Goal: Register for event/course

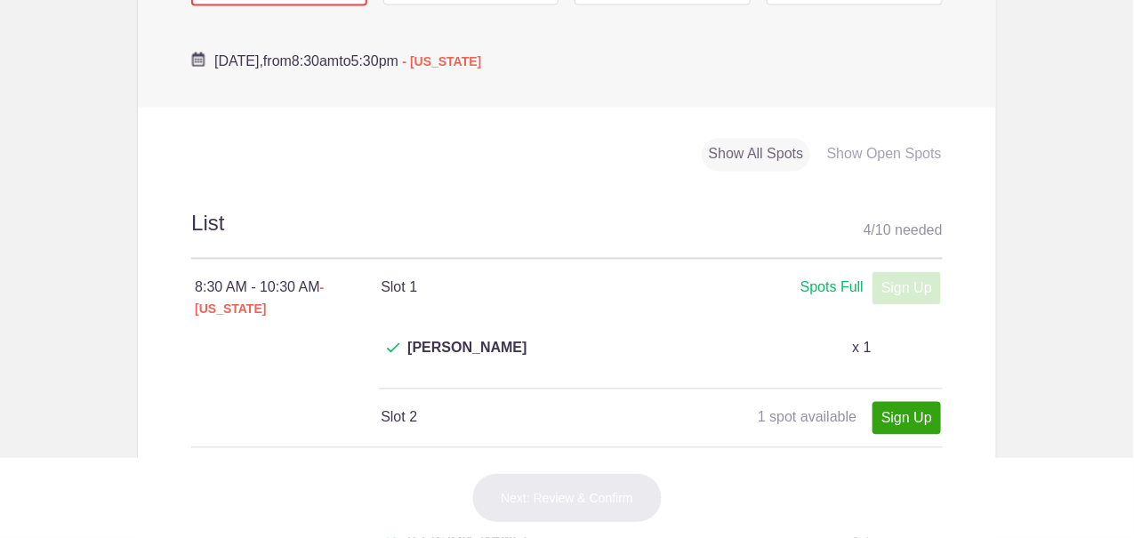
scroll to position [712, 0]
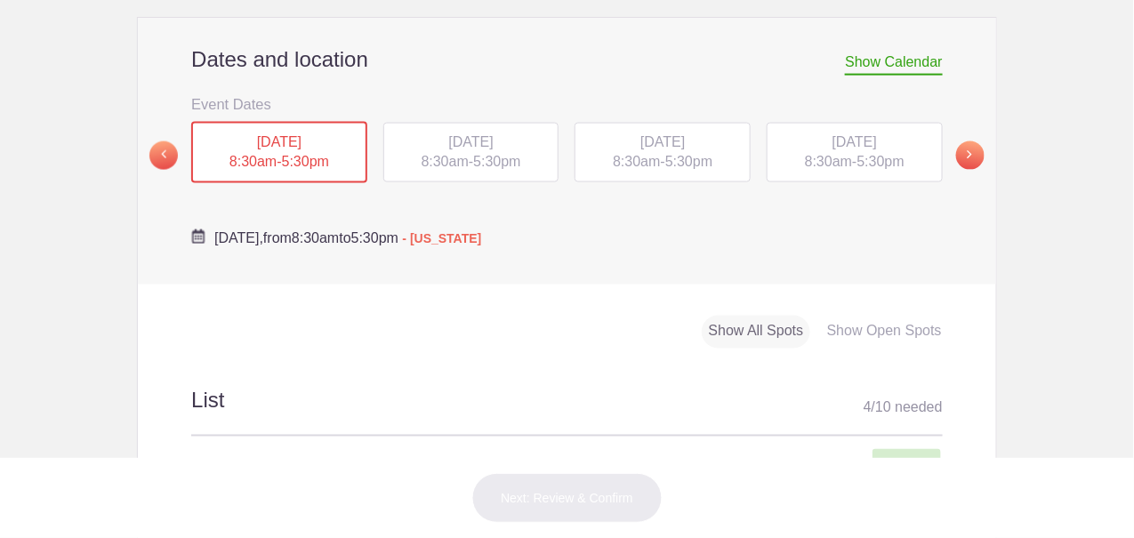
click at [510, 133] on div "TUE, Oct 14, 2025 8:30am - 5:30pm" at bounding box center [471, 153] width 176 height 60
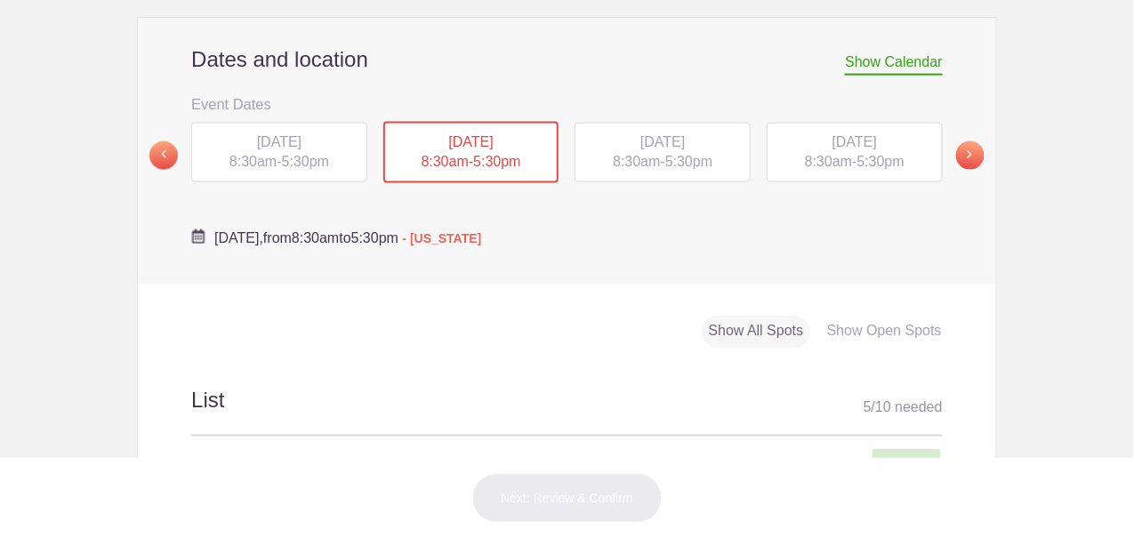
click at [596, 123] on div "[DATE] 8:30am - 5:30pm" at bounding box center [663, 153] width 176 height 60
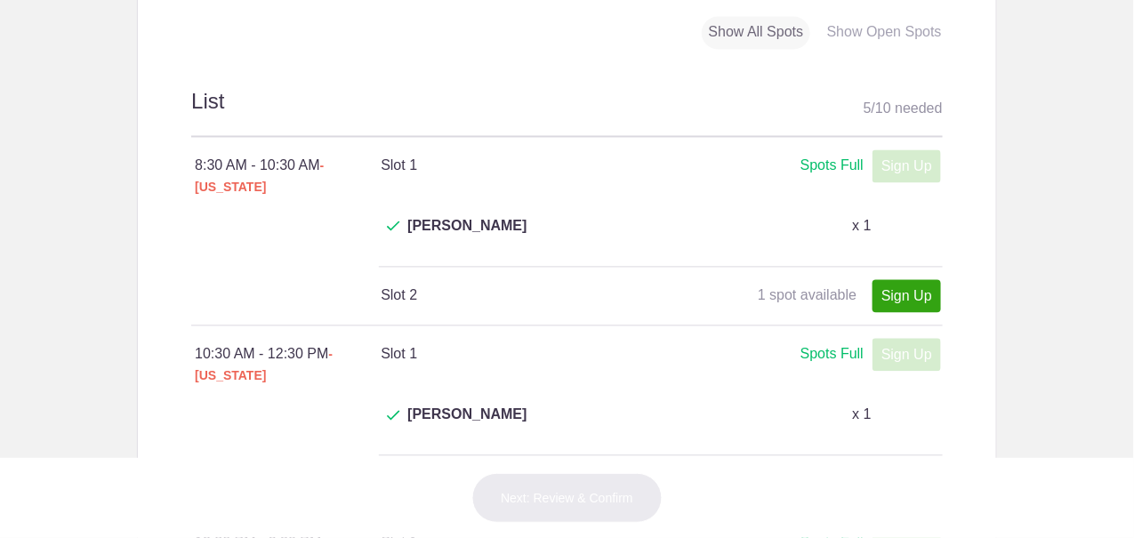
scroll to position [801, 0]
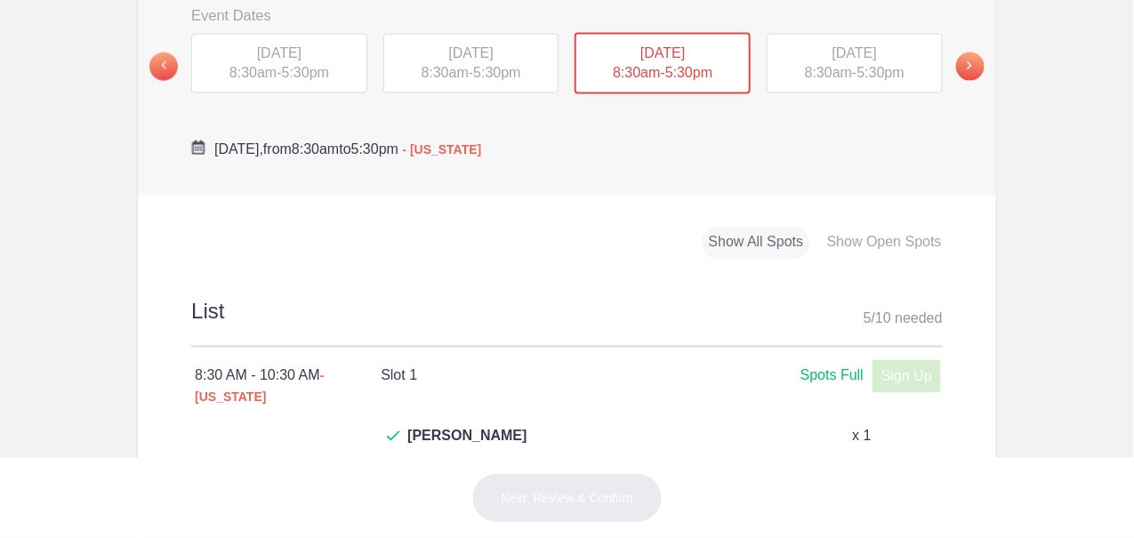
click at [508, 39] on div "TUE, Oct 14, 2025 8:30am - 5:30pm" at bounding box center [471, 64] width 176 height 60
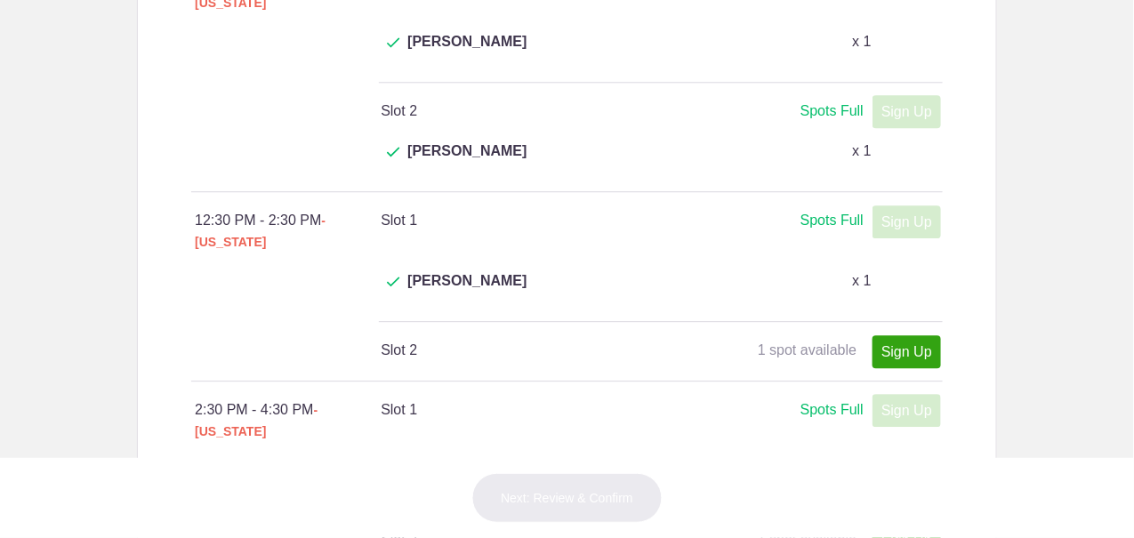
scroll to position [1423, 0]
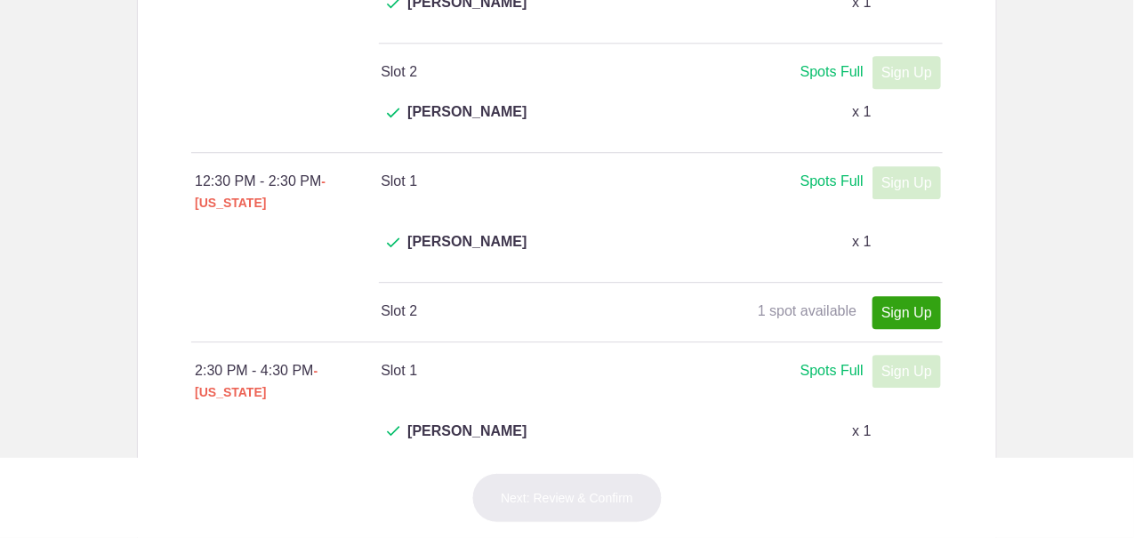
type input "1"
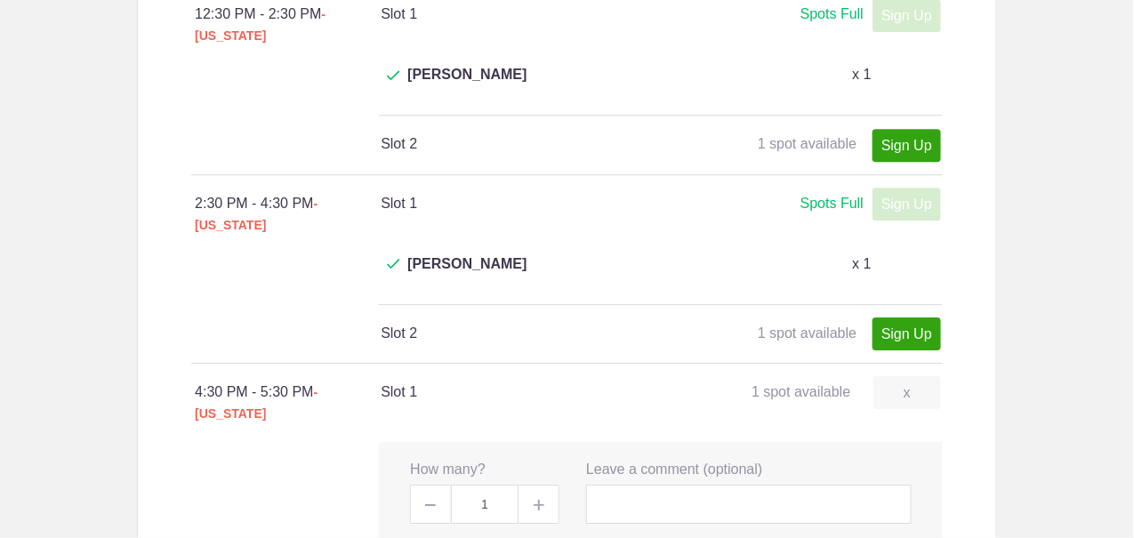
scroll to position [1600, 0]
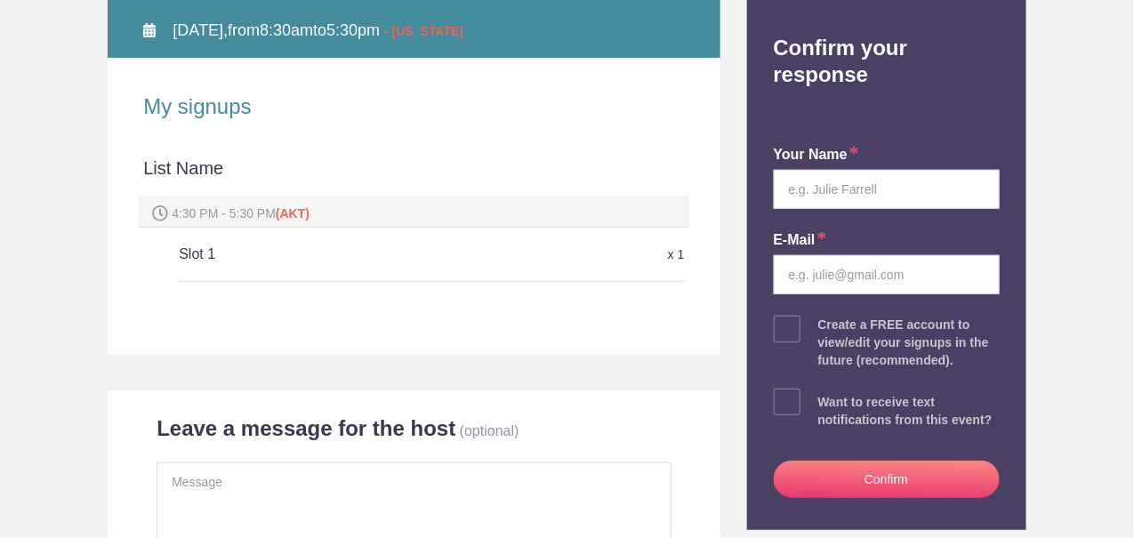
scroll to position [266, 0]
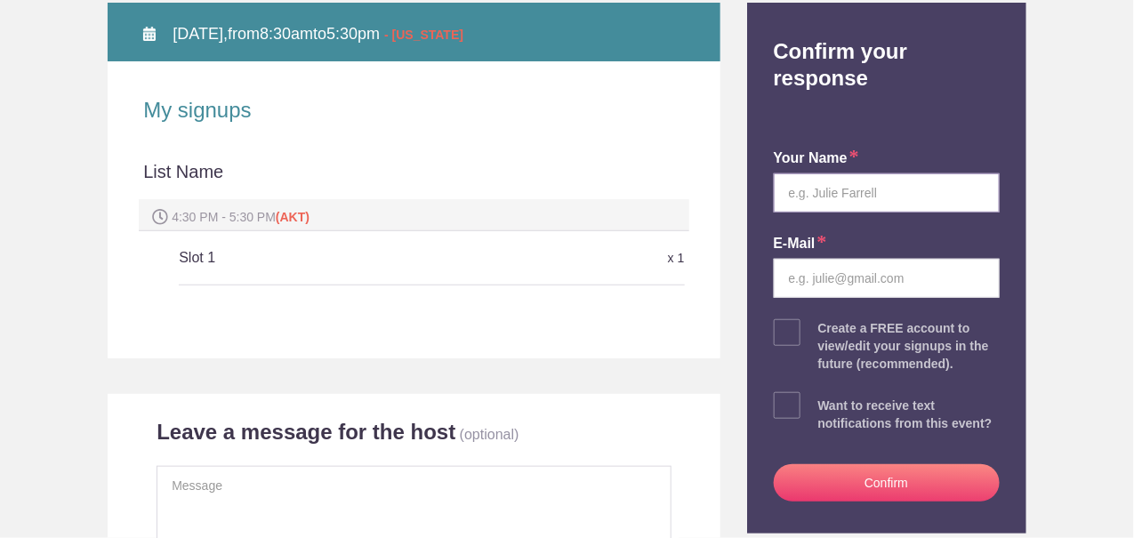
click at [859, 173] on input "text" at bounding box center [887, 192] width 226 height 39
type input "t"
type input "[PERSON_NAME]"
type input "theapaschall@gmail.com"
click at [933, 464] on button "Confirm" at bounding box center [887, 482] width 226 height 37
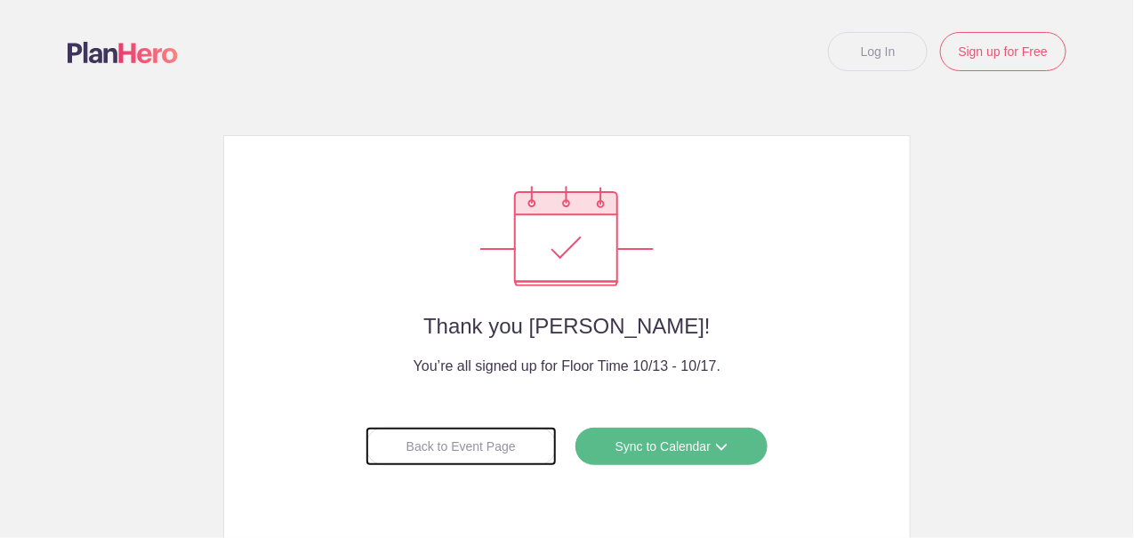
click at [510, 456] on div "Back to Event Page" at bounding box center [461, 446] width 191 height 39
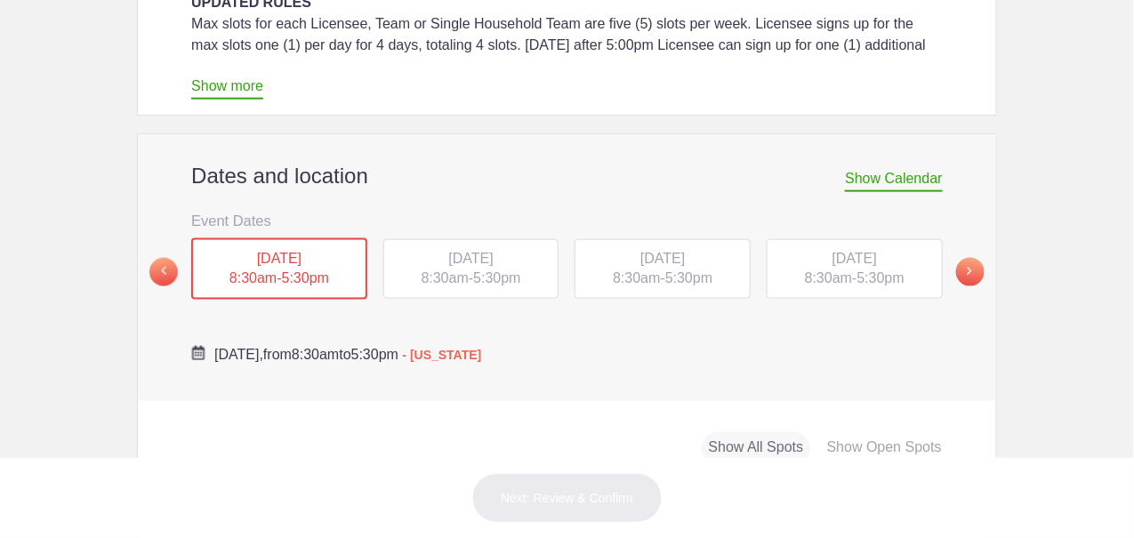
scroll to position [622, 0]
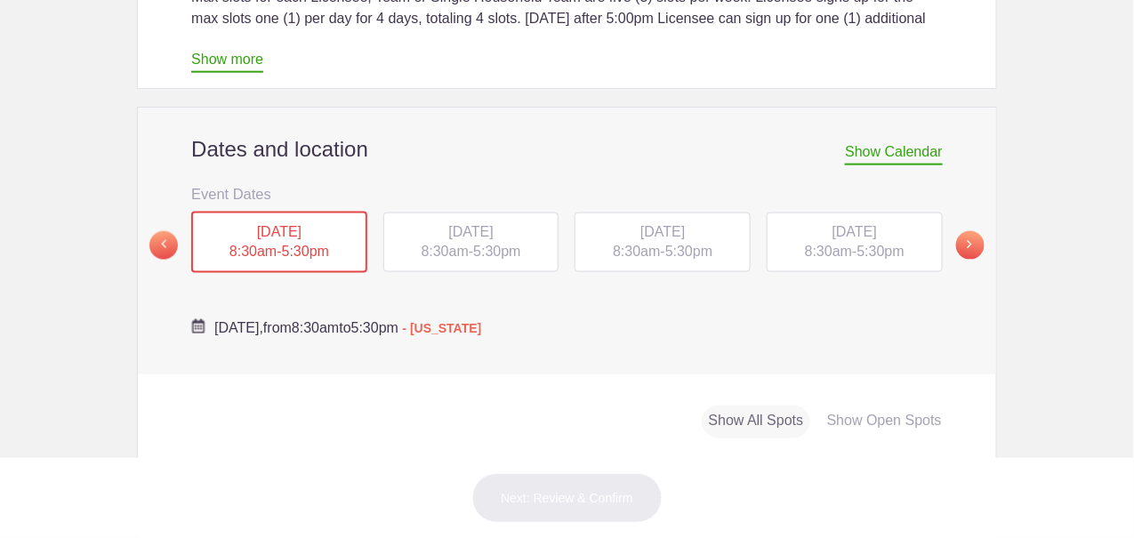
click at [629, 213] on div "[DATE] 8:30am - 5:30pm" at bounding box center [663, 243] width 176 height 60
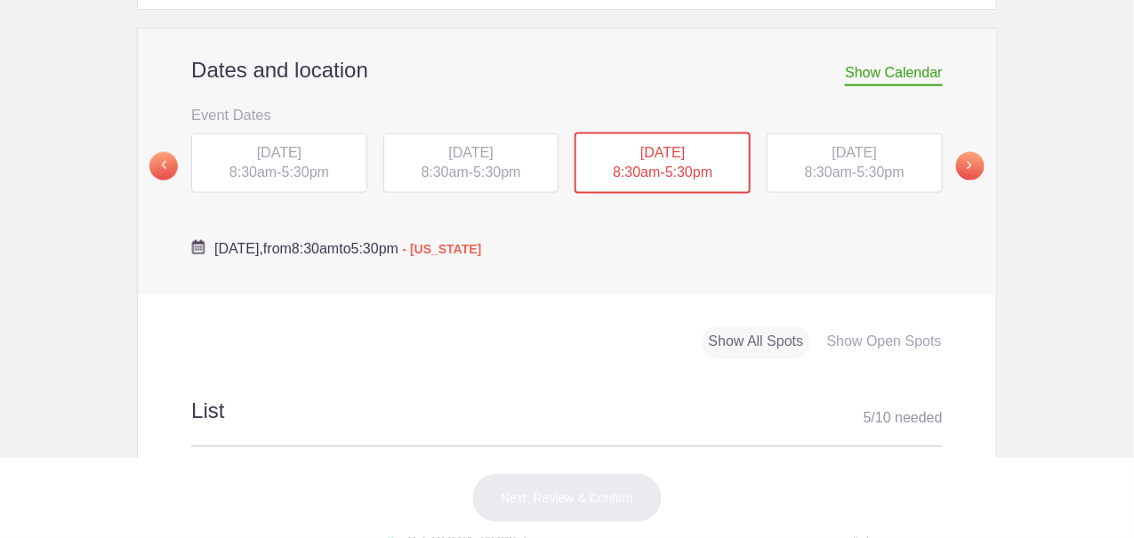
scroll to position [533, 0]
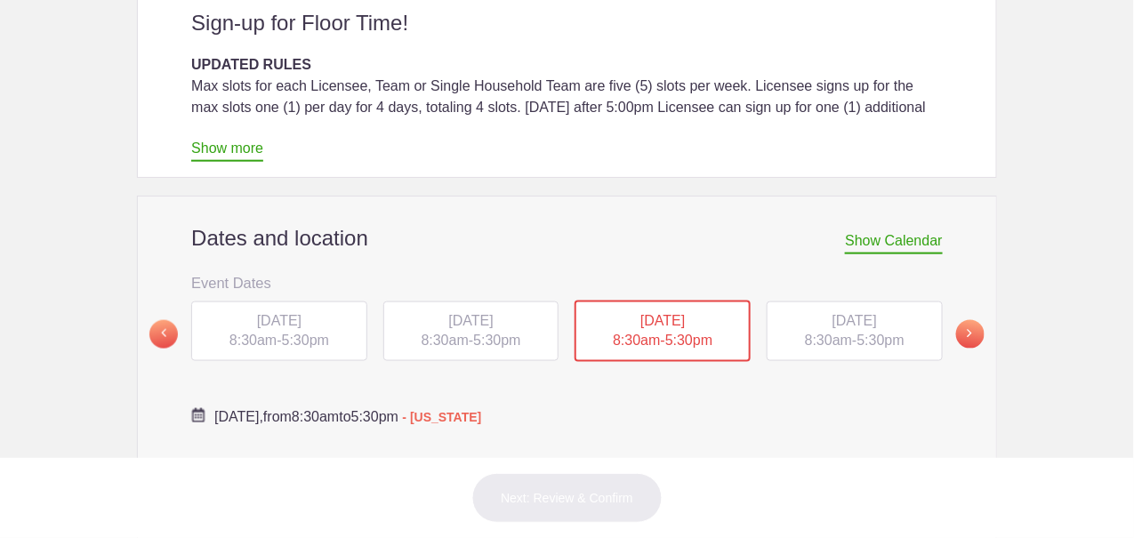
click at [877, 313] on span "[DATE]" at bounding box center [855, 320] width 44 height 15
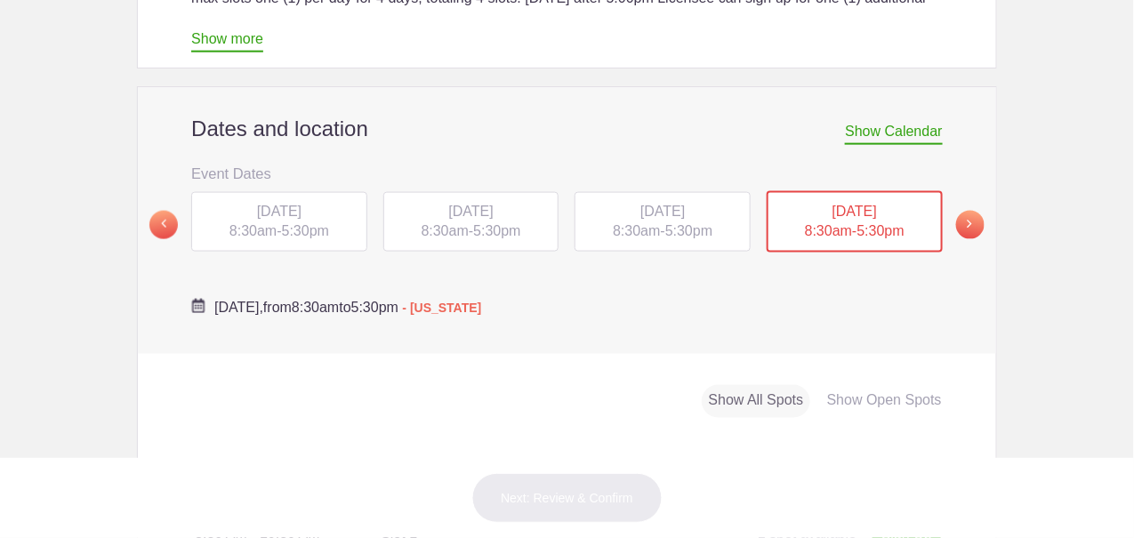
scroll to position [622, 0]
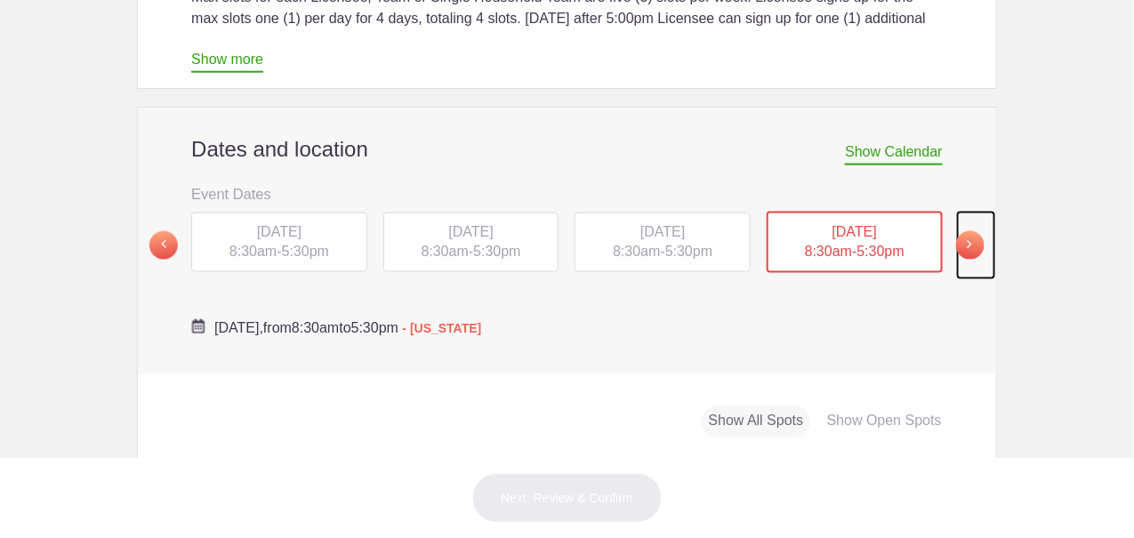
click at [968, 231] on span at bounding box center [970, 245] width 28 height 28
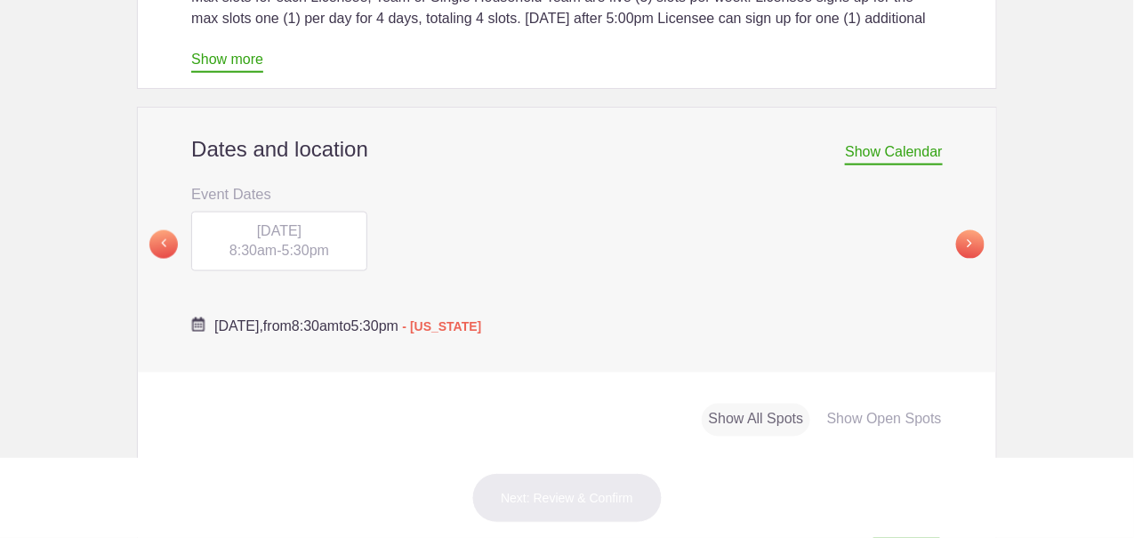
click at [301, 217] on div "[DATE] 8:30am - 5:30pm" at bounding box center [279, 242] width 176 height 60
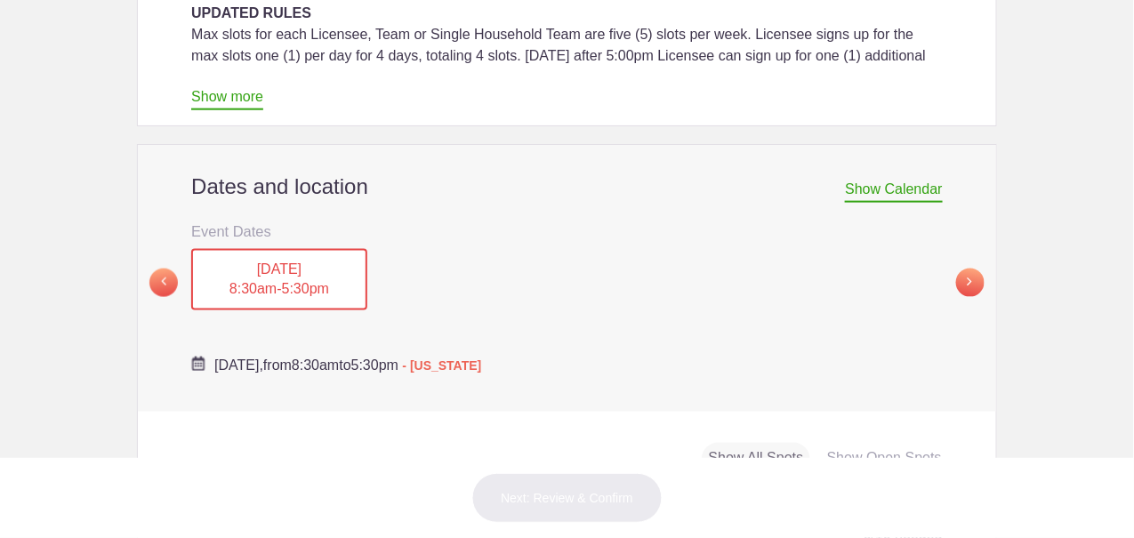
scroll to position [533, 0]
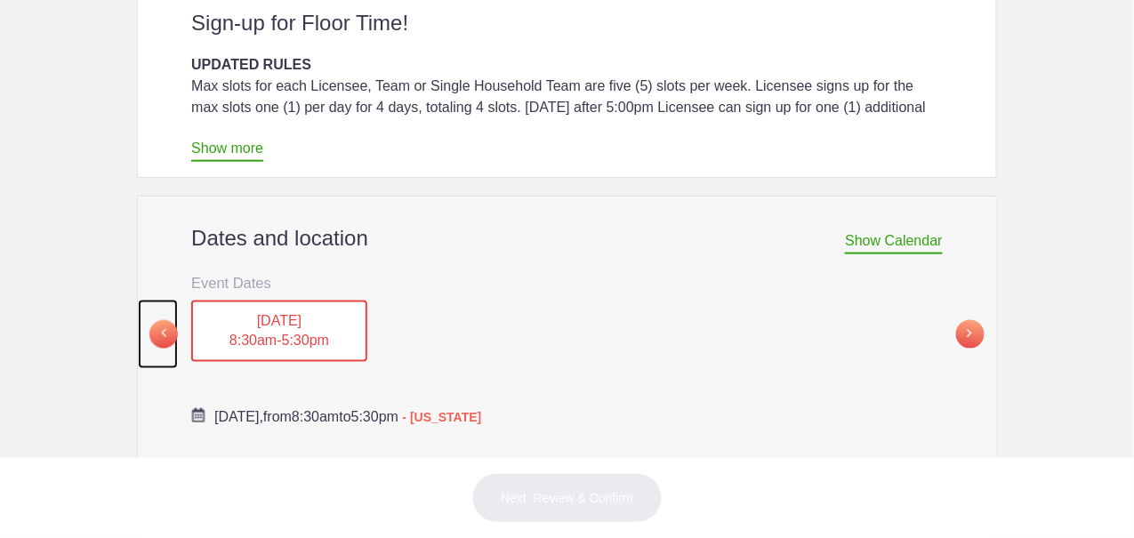
click at [154, 320] on span at bounding box center [163, 334] width 28 height 28
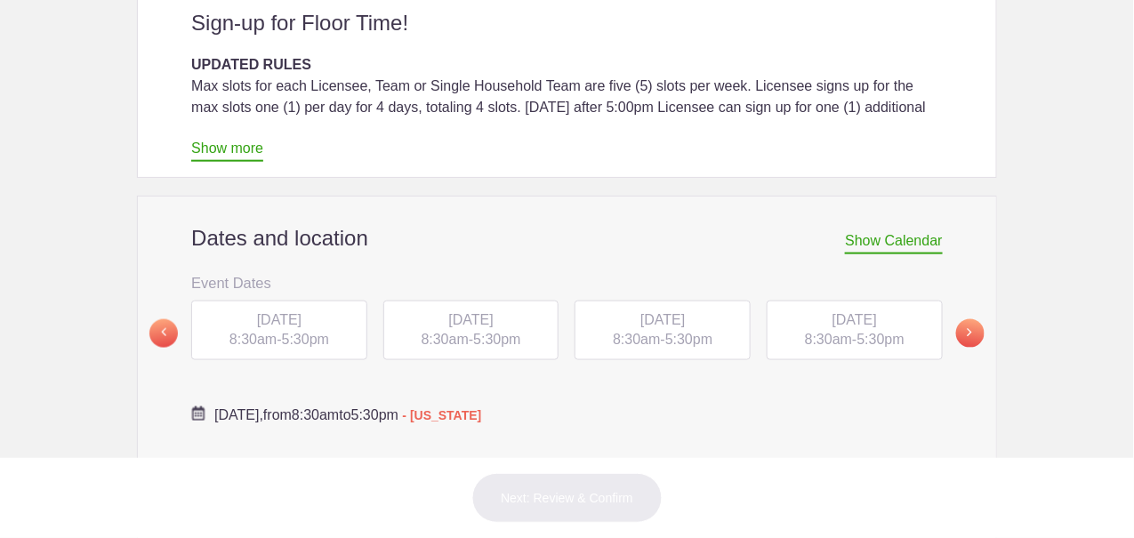
click at [820, 332] on span "8:30am" at bounding box center [828, 339] width 47 height 15
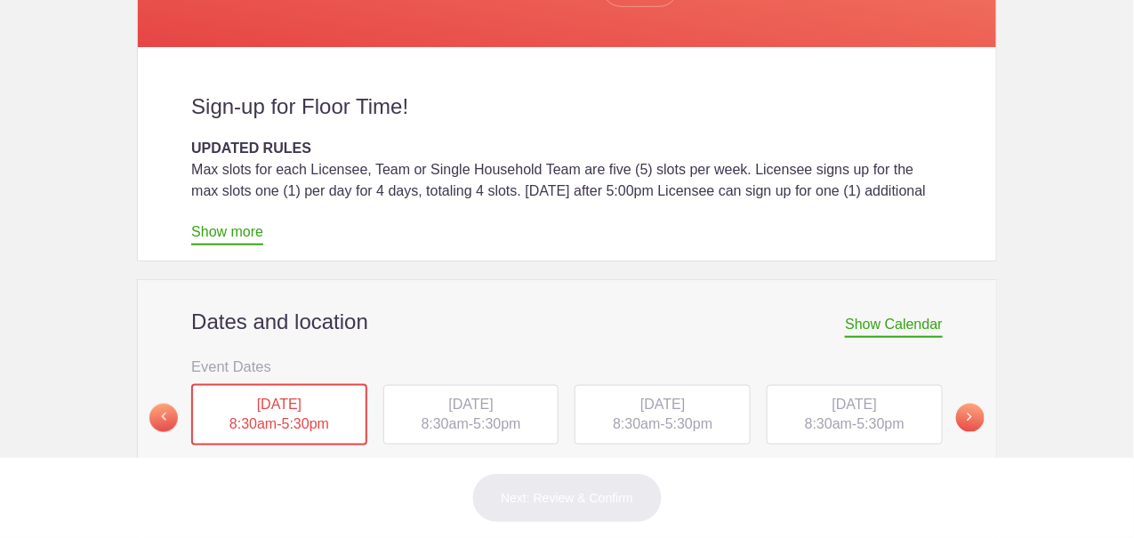
scroll to position [445, 0]
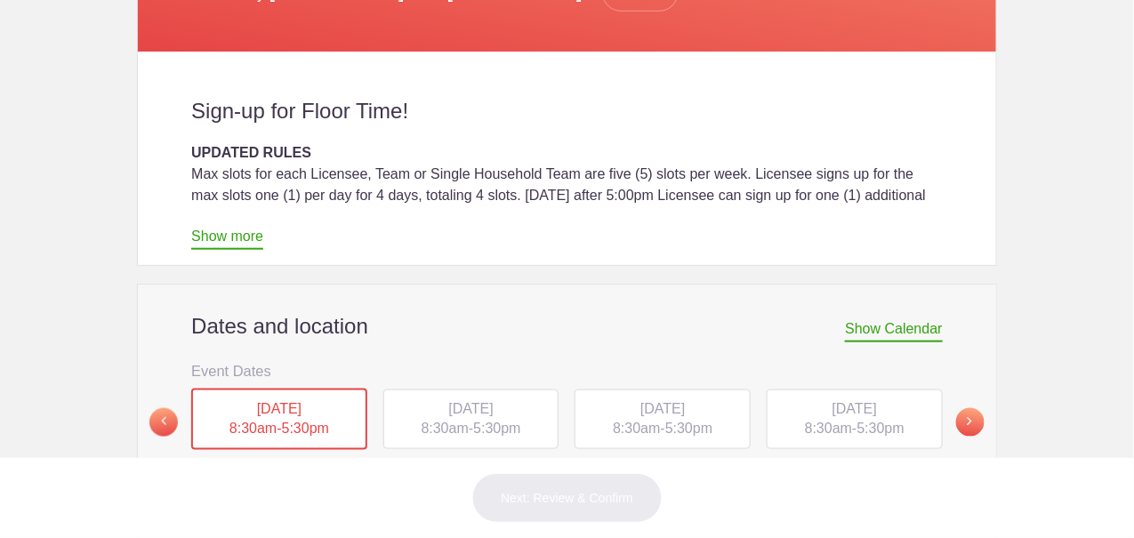
click at [479, 390] on div "TUE, Oct 14, 2025 8:30am - 5:30pm" at bounding box center [471, 420] width 176 height 60
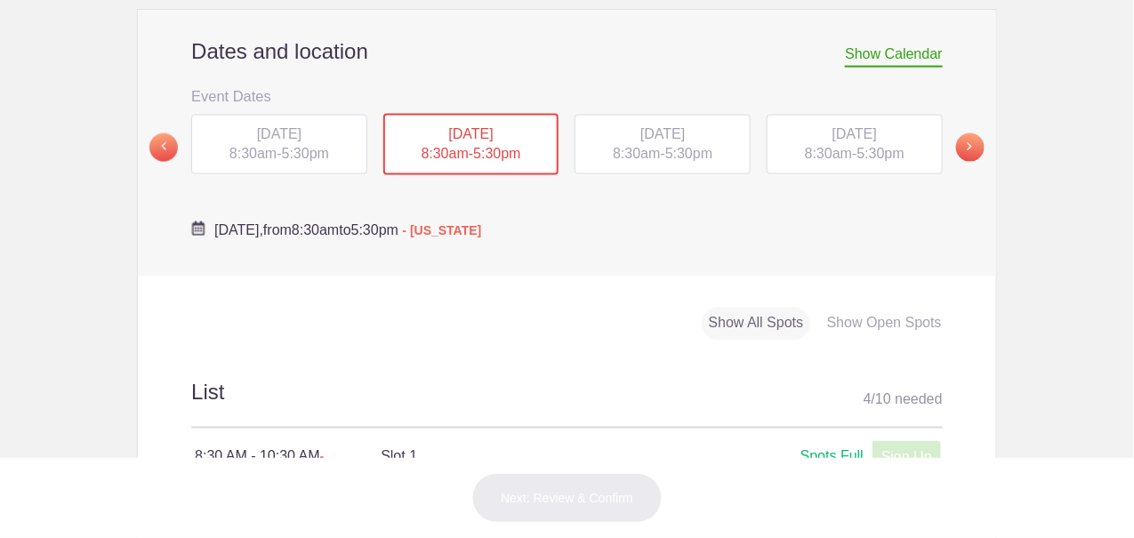
scroll to position [712, 0]
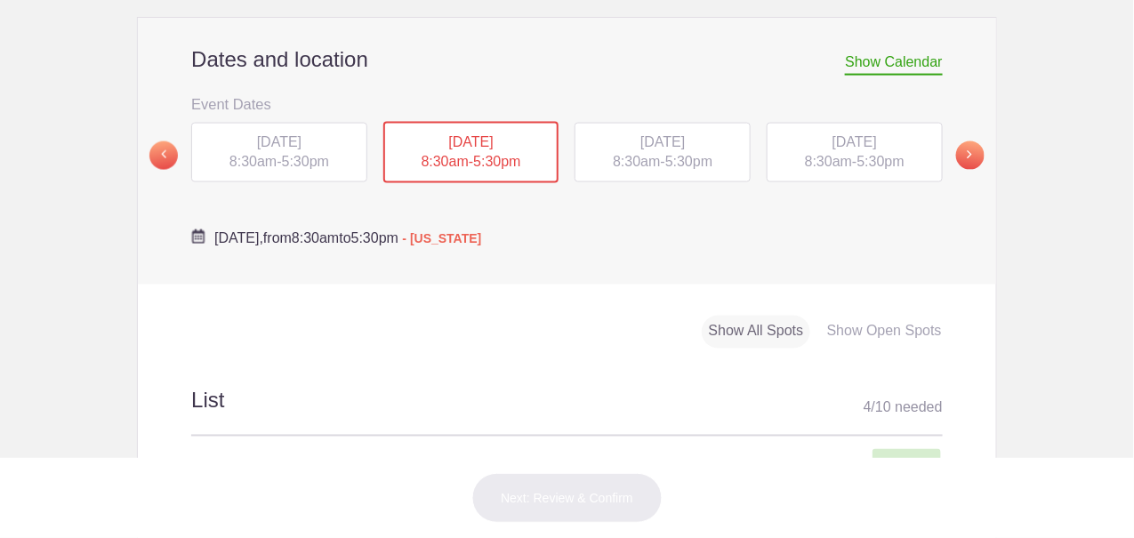
click at [716, 125] on div "[DATE] 8:30am - 5:30pm" at bounding box center [663, 153] width 176 height 60
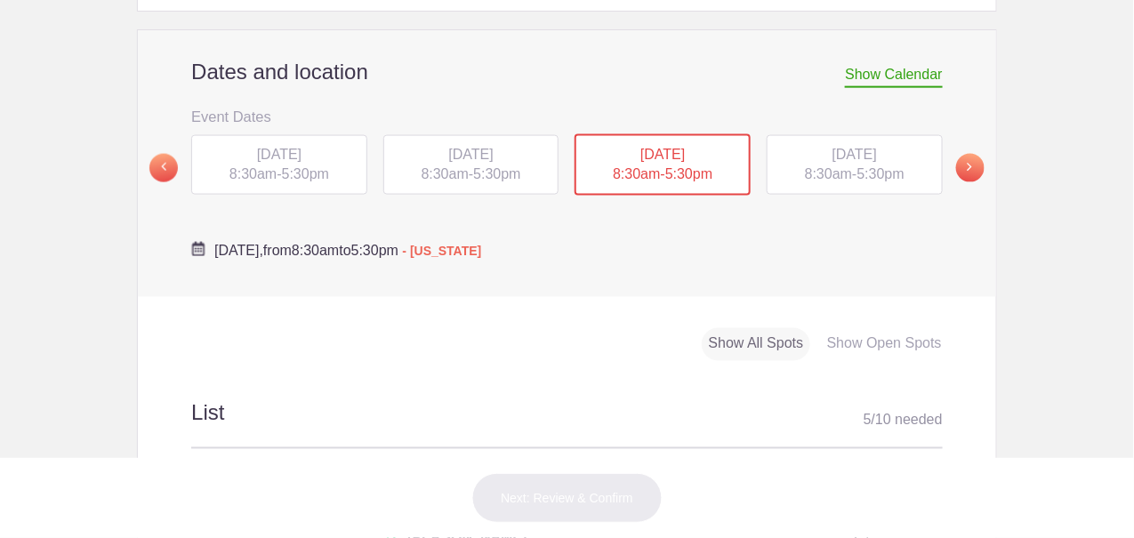
scroll to position [622, 0]
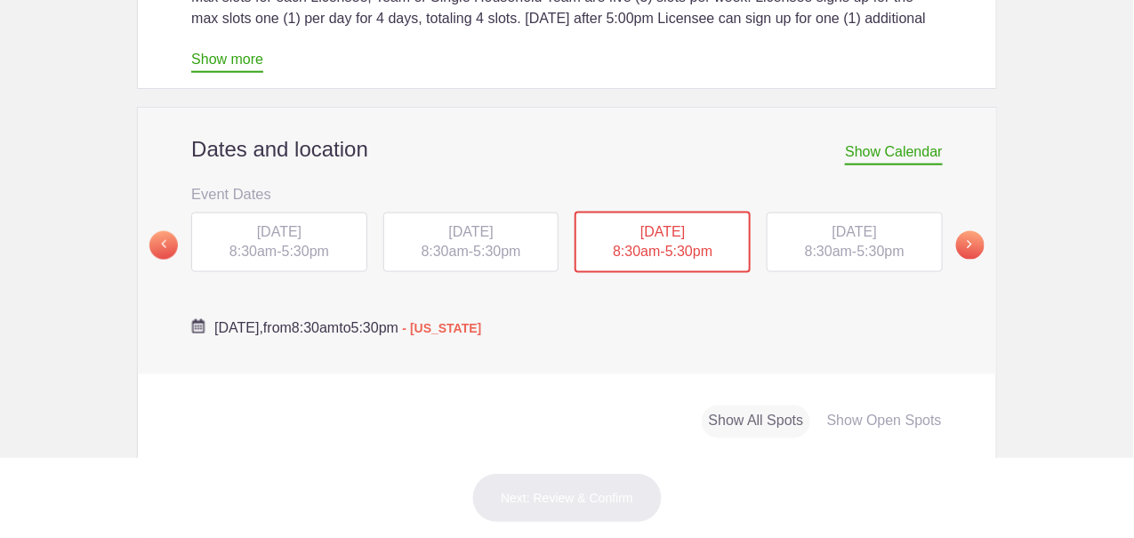
click at [850, 213] on div "[DATE] 8:30am - 5:30pm" at bounding box center [855, 243] width 176 height 60
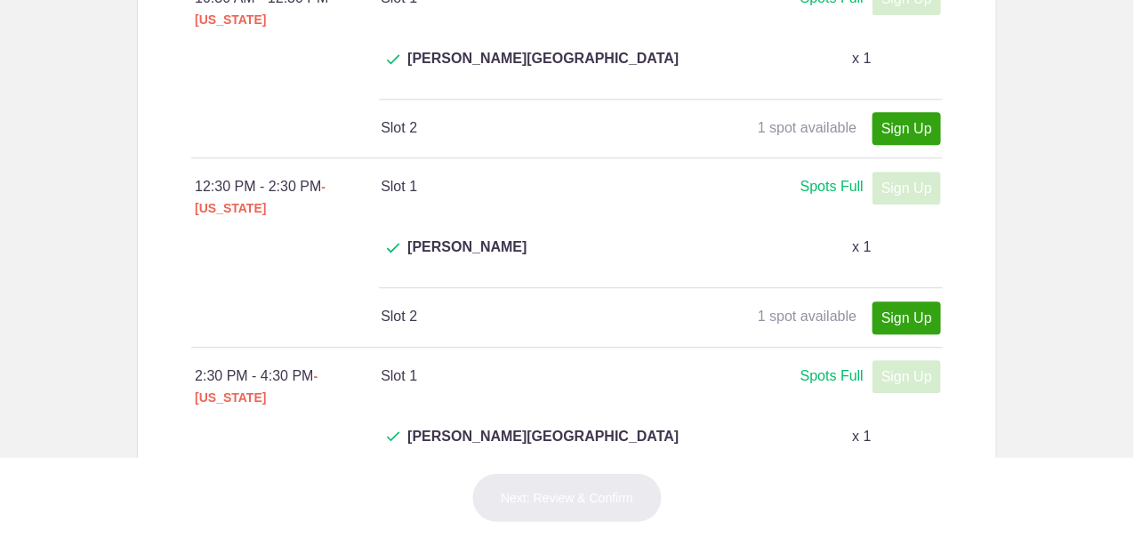
scroll to position [1423, 0]
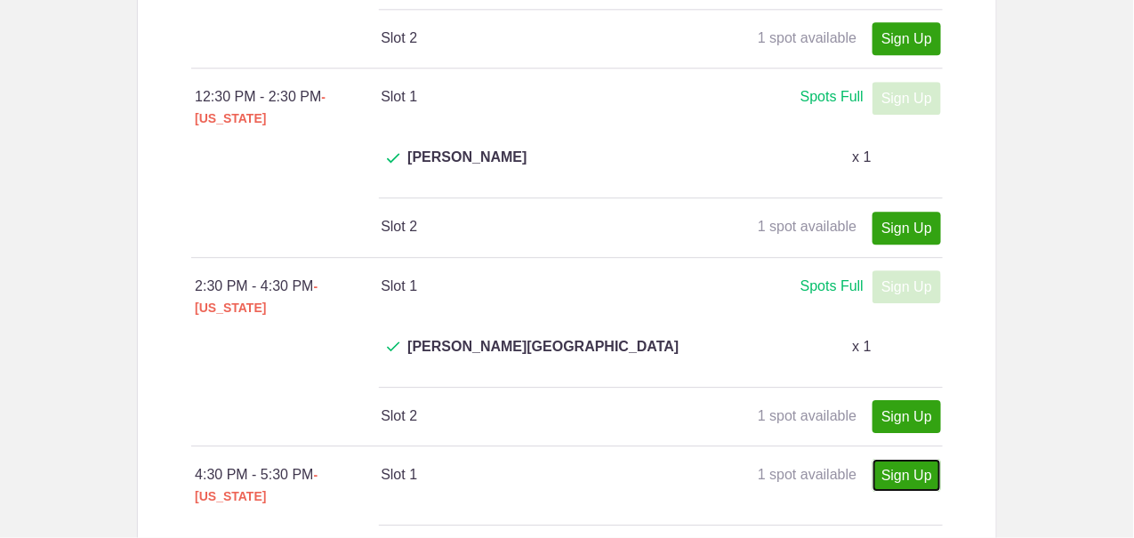
click at [900, 459] on link "Sign Up" at bounding box center [907, 475] width 68 height 33
type input "1"
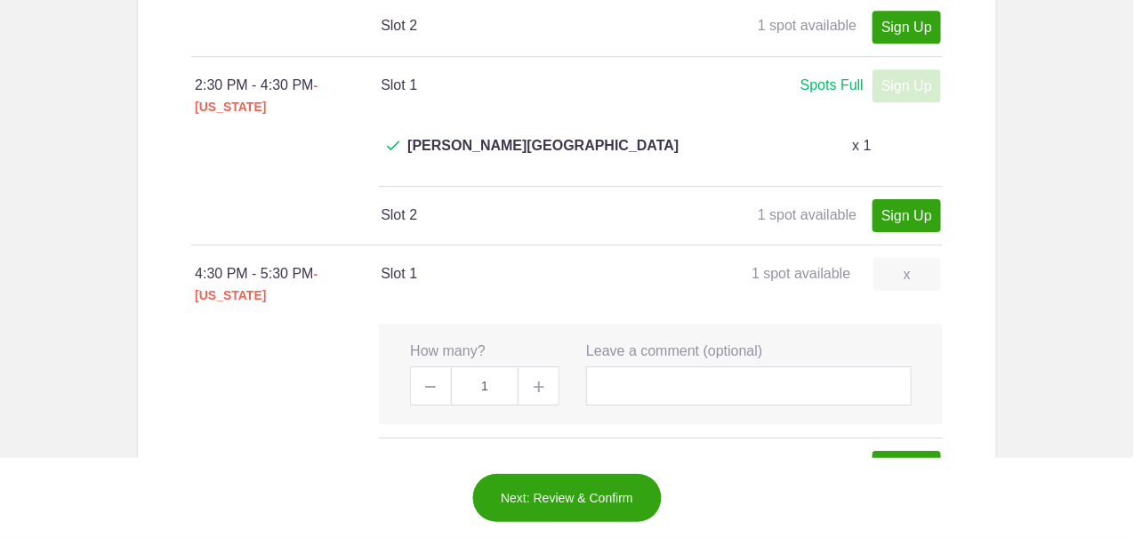
scroll to position [1689, 0]
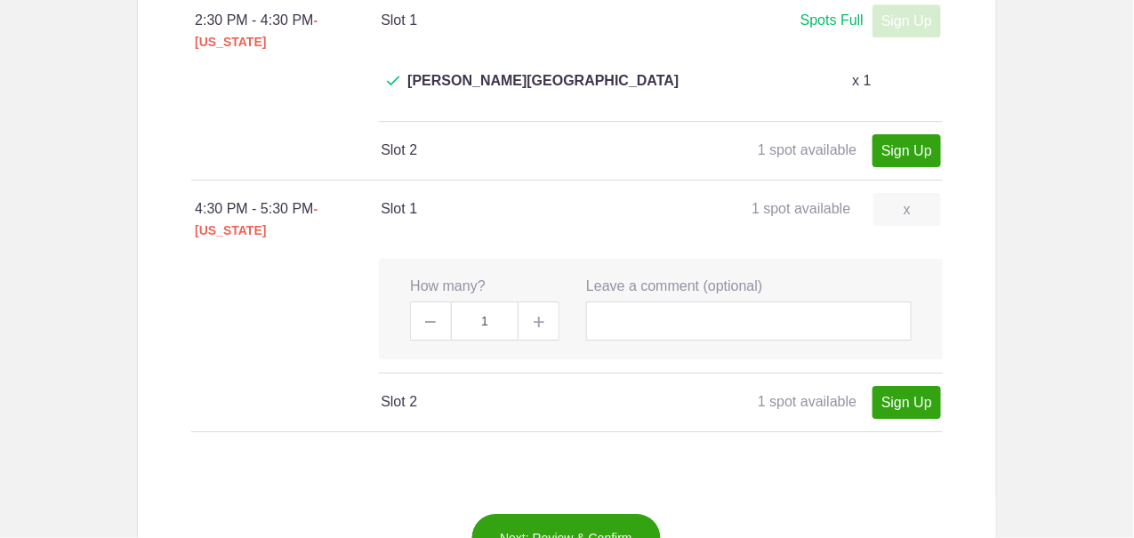
click at [573, 513] on button "Next: Review & Confirm" at bounding box center [566, 538] width 191 height 50
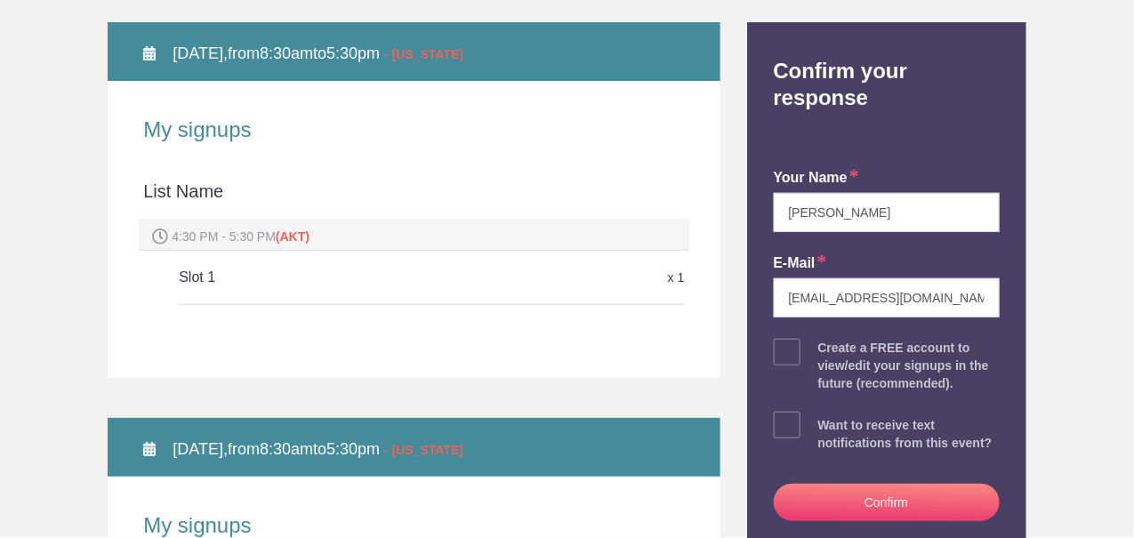
scroll to position [356, 0]
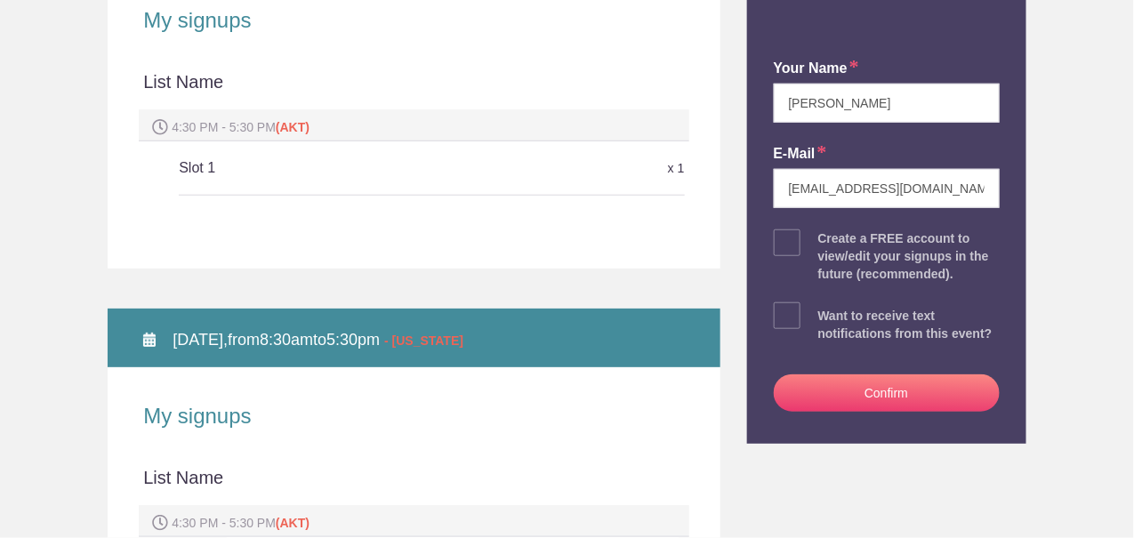
click at [882, 375] on button "Confirm" at bounding box center [887, 393] width 226 height 37
